Goal: Use online tool/utility: Utilize a website feature to perform a specific function

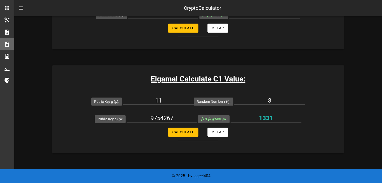
scroll to position [267, 0]
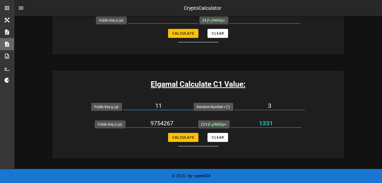
drag, startPoint x: 170, startPoint y: 103, endPoint x: 147, endPoint y: 104, distance: 23.1
click at [147, 104] on input "11" at bounding box center [158, 106] width 71 height 8
type input "2"
drag, startPoint x: 178, startPoint y: 123, endPoint x: 92, endPoint y: 121, distance: 86.0
click at [93, 121] on form "Public Key g ( g ): 2 Random Number r ( r ): 3 Public Key p ( p ): 9754267 [ C1…" at bounding box center [198, 122] width 292 height 49
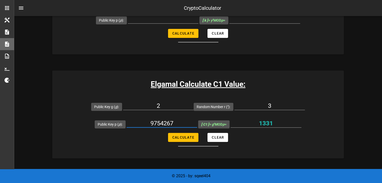
paste input "1153489927256167624492531371701433174049009453260983495981434692190568986986226…"
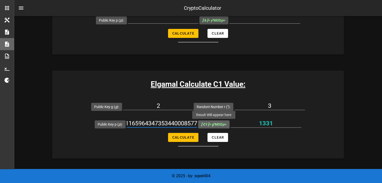
type input "1153489927256167624492531371701433174049009453260983495981434692190568986986226…"
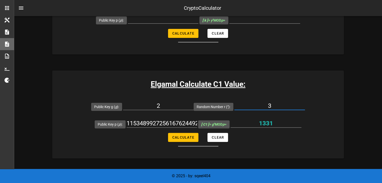
drag, startPoint x: 280, startPoint y: 105, endPoint x: 237, endPoint y: 105, distance: 42.5
click at [238, 105] on input "3" at bounding box center [269, 106] width 71 height 8
paste input "545131"
type input "545131"
click at [184, 136] on span "Calculate" at bounding box center [183, 138] width 22 height 4
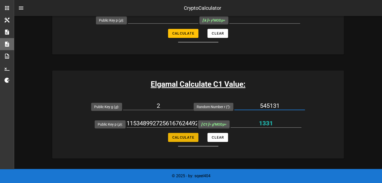
type input "8872970693835284710225704714922756631202600672565621250181883514294172235997126…"
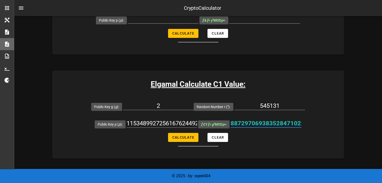
click at [263, 126] on input "8872970693835284710225704714922756631202600672565621250181883514294172235997126…" at bounding box center [266, 124] width 71 height 8
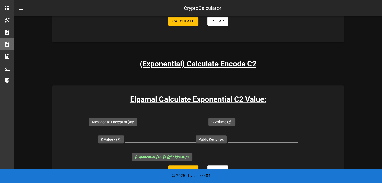
scroll to position [518, 0]
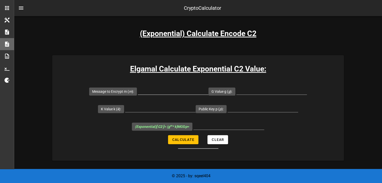
click at [164, 89] on input "Message to Encrypt m ( m ):" at bounding box center [173, 91] width 71 height 8
type input "2"
type input "3200"
click at [255, 88] on input "G Value g ( g ):" at bounding box center [271, 91] width 71 height 8
type input "2"
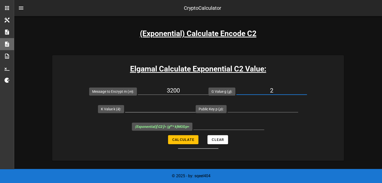
click at [165, 109] on input "K Value k ( k ):" at bounding box center [160, 108] width 71 height 8
paste input "4492091025074380436123091283765436812342608433170317278383406640240683693438679…"
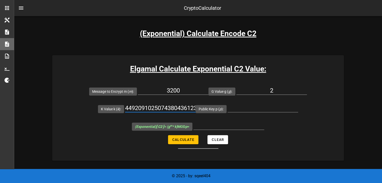
scroll to position [0, 456]
type input "4492091025074380436123091283765436812342608433170317278383406640240683693438679…"
click at [251, 106] on input "Public Key p ( p ):" at bounding box center [263, 108] width 71 height 8
paste input "1153489927256167624492531371701433174049009453260983495981434692190568986986226…"
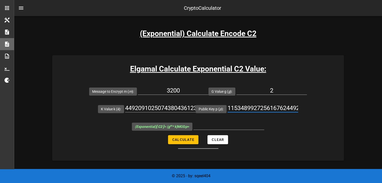
scroll to position [0, 459]
type input "1153489927256167624492531371701433174049009453260983495981434692190568986986226…"
click at [191, 139] on span "Calculate" at bounding box center [183, 140] width 22 height 4
type input "1066633101070208312904128770612214936931538301663461733569630475827511719981773…"
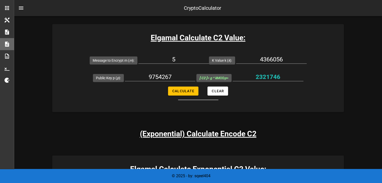
scroll to position [392, 0]
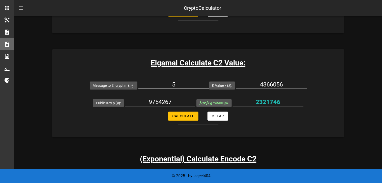
click at [179, 83] on input "5" at bounding box center [173, 85] width 71 height 8
type input "2"
type input "3200"
drag, startPoint x: 152, startPoint y: 102, endPoint x: 95, endPoint y: 100, distance: 57.1
click at [95, 100] on div "Public Key p ( p ): 9754267" at bounding box center [144, 103] width 103 height 18
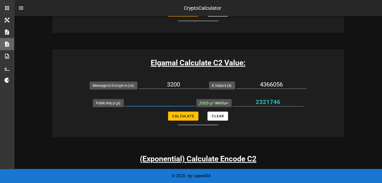
paste input "1153489927256167624492531371701433174049009453260983495981434692190568986986226…"
type input "1153489927256167624492531371701433174049009453260983495981434692190568986986226…"
drag, startPoint x: 286, startPoint y: 84, endPoint x: 149, endPoint y: 69, distance: 138.8
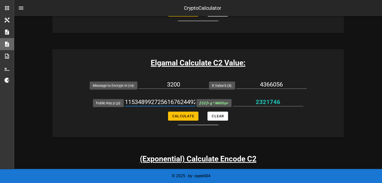
click at [164, 72] on div "Elgamal Calculate C2 Value: Message to Encrypt m ( m ): 3200 K Value k ( k ): 4…" at bounding box center [198, 93] width 292 height 88
paste input "4492091025074380436123091283765436812342608433170317278383406640240683693438679…"
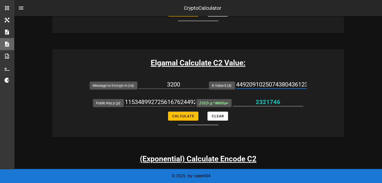
scroll to position [0, 456]
type input "4492091025074380436123091283765436812342608433170317278383406640240683693438679…"
click at [187, 117] on span "Calculate" at bounding box center [183, 116] width 22 height 4
type input "2206786626168794416951216649540450845689198513160930898224984075698241155392165…"
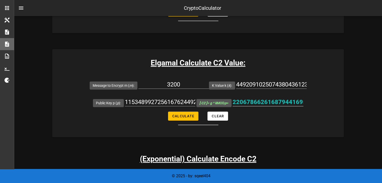
click at [251, 102] on input "2206786626168794416951216649540450845689198513160930898224984075698241155392165…" at bounding box center [268, 102] width 71 height 8
click at [281, 83] on input "4492091025074380436123091283765436812342608433170317278383406640240683693438679…" at bounding box center [271, 85] width 71 height 8
paste input "4492091025074380436123091283765436812342608433170317278383406640240683693438679…"
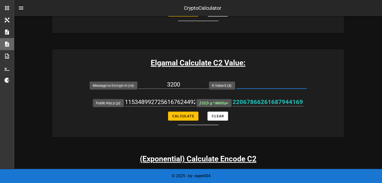
type input "4492091025074380436123091283765436812342608433170317278383406640240683693438679…"
click at [178, 117] on span "Calculate" at bounding box center [183, 116] width 22 height 4
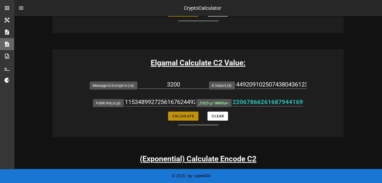
click at [178, 117] on span "Calculate" at bounding box center [183, 116] width 22 height 4
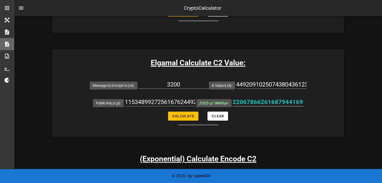
click at [245, 101] on input "2206786626168794416951216649540450845689198513160930898224984075698241155392165…" at bounding box center [268, 102] width 71 height 8
click at [241, 110] on div at bounding box center [268, 110] width 71 height 4
click at [178, 119] on button "Calculate" at bounding box center [183, 116] width 30 height 9
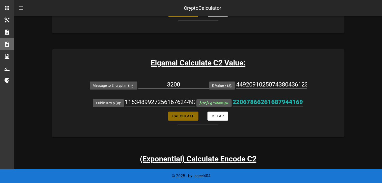
click at [178, 119] on button "Calculate" at bounding box center [183, 116] width 30 height 9
type input "2206786626168794416951216649540450845689198513160930898224984075698241155392165…"
click at [251, 84] on input "4492091025074380436123091283765436812342608433170317278383406640240683693438679…" at bounding box center [271, 85] width 71 height 8
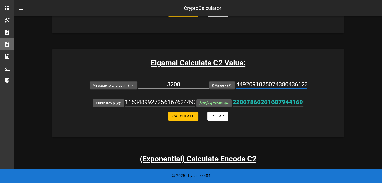
click at [251, 84] on input "4492091025074380436123091283765436812342608433170317278383406640240683693438679…" at bounding box center [271, 85] width 71 height 8
click at [246, 91] on div at bounding box center [271, 93] width 71 height 4
click at [263, 85] on input "4492091025074380436123091283765436812342608433170317278383406640240683693438679…" at bounding box center [271, 85] width 71 height 8
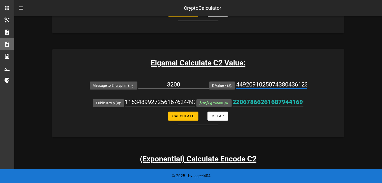
click at [263, 85] on input "4492091025074380436123091283765436812342608433170317278383406640240683693438679…" at bounding box center [271, 85] width 71 height 8
paste input "4492091025074380436123091283765436812342608433170317278383406640240683693438679…"
type input "4492091025074380436123091283765436812342608433170317278383406640240683693438679…"
click at [184, 117] on span "Calculate" at bounding box center [183, 116] width 22 height 4
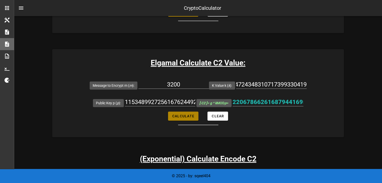
scroll to position [0, 0]
click at [184, 117] on span "Calculate" at bounding box center [183, 116] width 22 height 4
type input "2206786626168794416951216649540450845689198513160930898224984075698241155392165…"
click at [190, 102] on input "1153489927256167624492531371701433174049009453260983495981434692190568986986226…" at bounding box center [160, 102] width 71 height 8
click at [176, 101] on input "1153489927256167624492531371701433174049009453260983495981434692190568986986226…" at bounding box center [160, 102] width 71 height 8
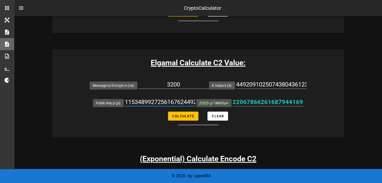
click at [176, 101] on input "1153489927256167624492531371701433174049009453260983495981434692190568986986226…" at bounding box center [160, 102] width 71 height 8
paste input "1153489927256167624492531371701433174049009453260983495981434692190568986986226…"
type input "1153489927256167624492531371701433174049009453260983495981434692190568986986226…"
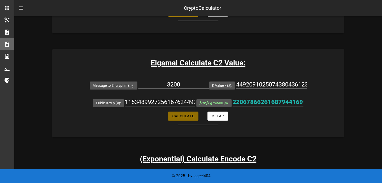
click at [182, 119] on button "Calculate" at bounding box center [183, 116] width 30 height 9
click at [182, 117] on span "Calculate" at bounding box center [183, 116] width 22 height 4
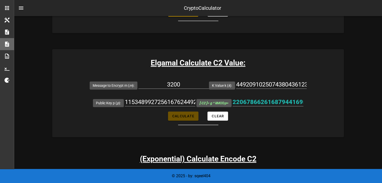
click at [182, 117] on span "Calculate" at bounding box center [183, 116] width 22 height 4
type input "2206786626168794416951216649540450845689198513160930898224984075698241155392165…"
click at [296, 115] on form "Message to Encrypt m ( m ): 3200 K Value k ( k ): 44920910250743804361230912837…" at bounding box center [198, 101] width 292 height 49
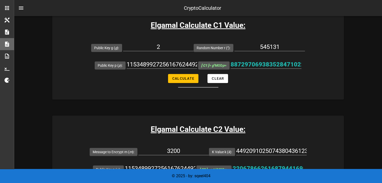
scroll to position [317, 0]
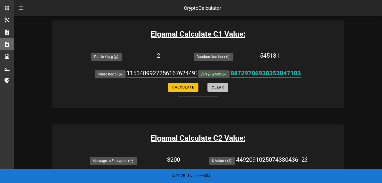
click at [220, 86] on span "Clear" at bounding box center [218, 87] width 13 height 4
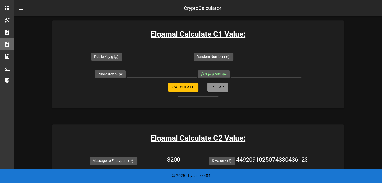
click at [220, 86] on span "Clear" at bounding box center [218, 87] width 13 height 4
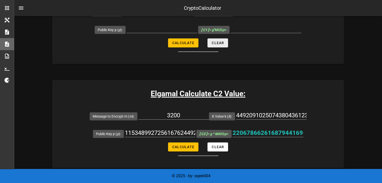
scroll to position [367, 0]
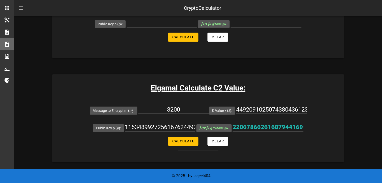
click at [222, 147] on form "Message to Encrypt m ( m ): 3200 K Value k ( k ): 44920910250743804361230912837…" at bounding box center [198, 126] width 292 height 49
click at [221, 143] on button "Clear" at bounding box center [218, 141] width 21 height 9
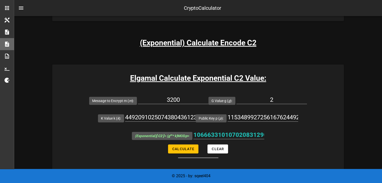
scroll to position [518, 0]
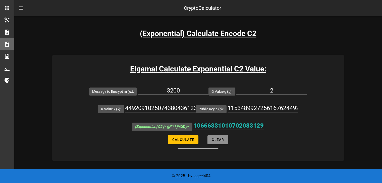
click at [224, 140] on button "Clear" at bounding box center [218, 139] width 21 height 9
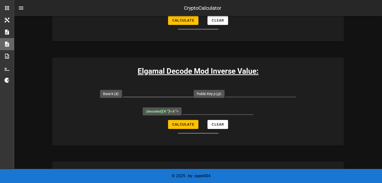
scroll to position [794, 0]
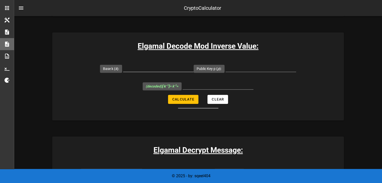
click at [148, 69] on input "Base k ( k ):" at bounding box center [158, 68] width 71 height 8
type input "25"
click at [243, 66] on input "Public Key p ( p ):" at bounding box center [261, 68] width 71 height 8
type input "29"
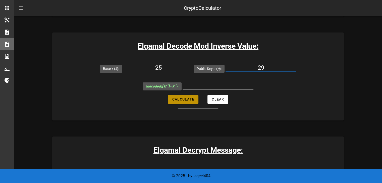
click at [190, 100] on span "Calculate" at bounding box center [183, 100] width 22 height 4
type input "7"
